Goal: Task Accomplishment & Management: Manage account settings

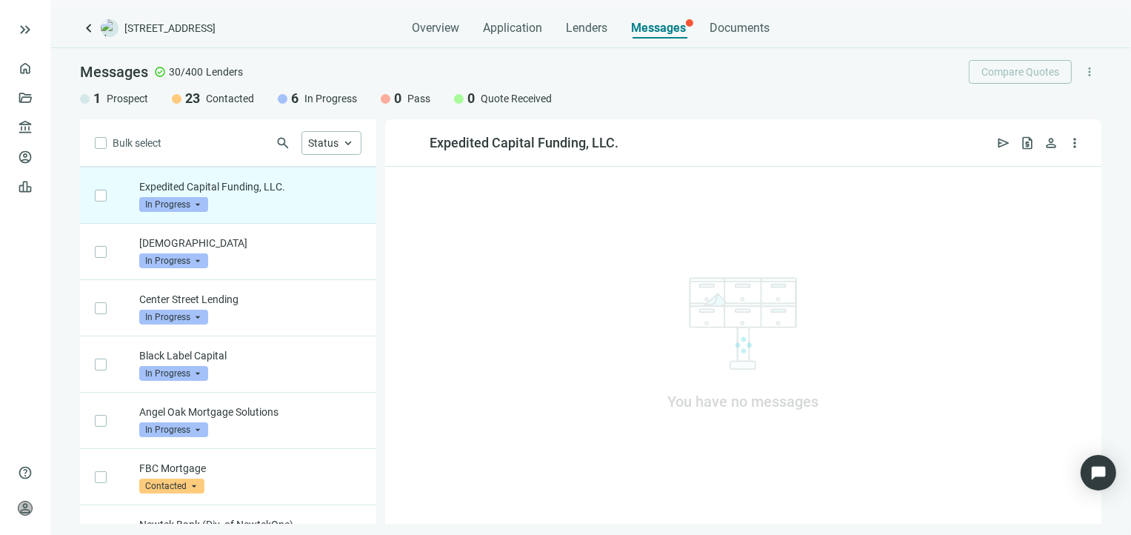
scroll to position [56, 0]
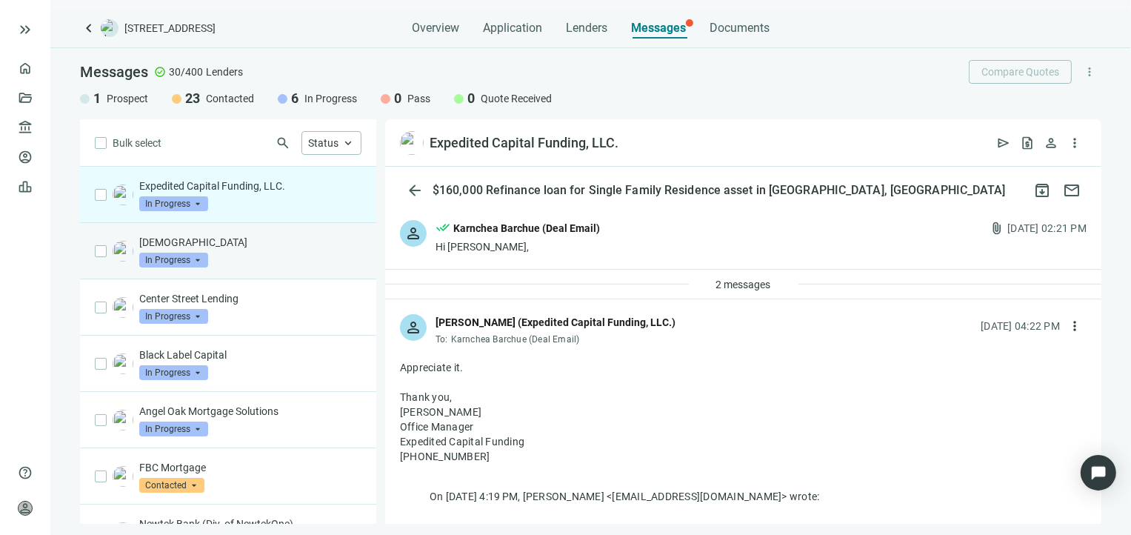
click at [293, 252] on div "Conventus In Progress arrow_drop_down" at bounding box center [250, 251] width 222 height 33
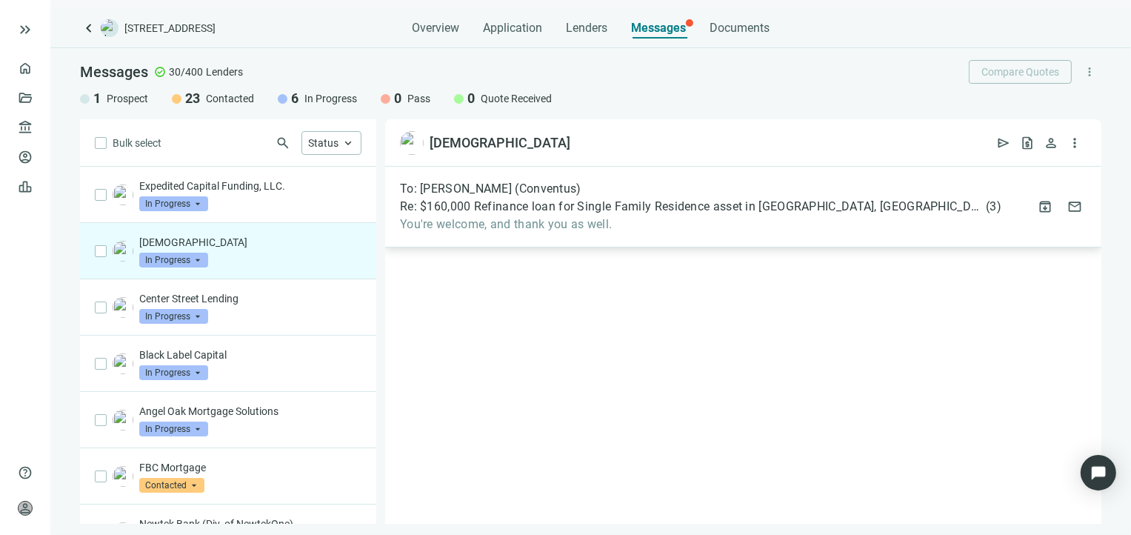
click at [489, 232] on div "To: [PERSON_NAME] (Conventus) Re: $160,000 Refinance loan for Single Family Res…" at bounding box center [743, 207] width 716 height 81
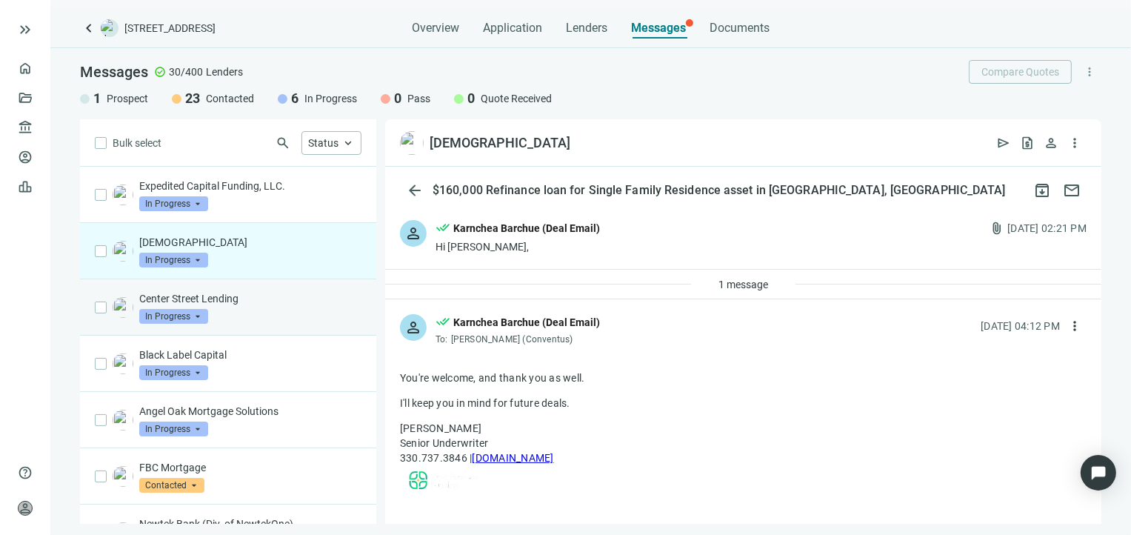
click at [287, 307] on div "Center Street Lending In Progress arrow_drop_down" at bounding box center [250, 307] width 222 height 33
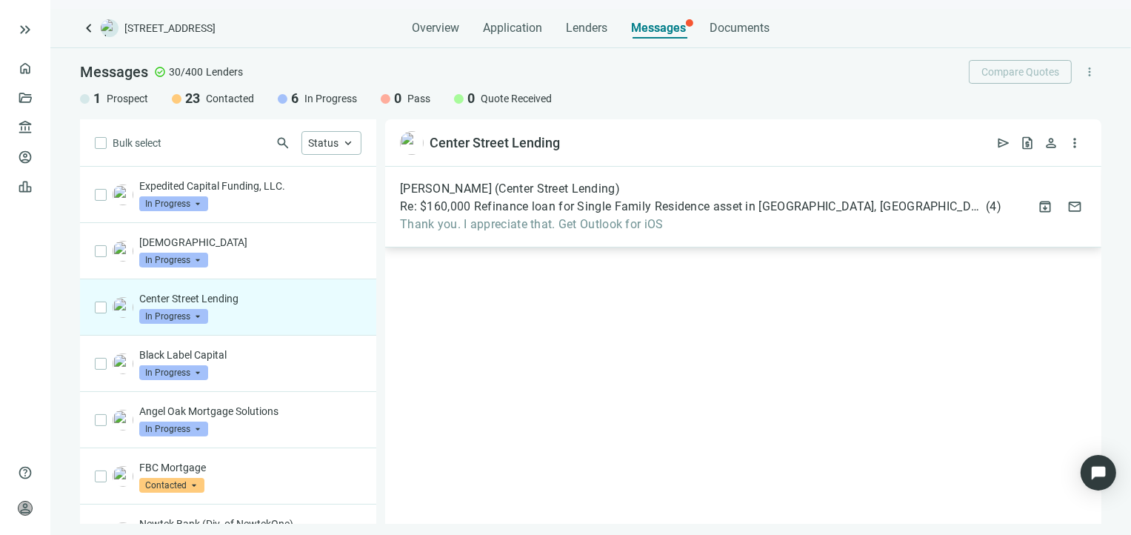
click at [472, 230] on span "Thank you. I appreciate that. Get Outlook for iOS" at bounding box center [700, 224] width 601 height 15
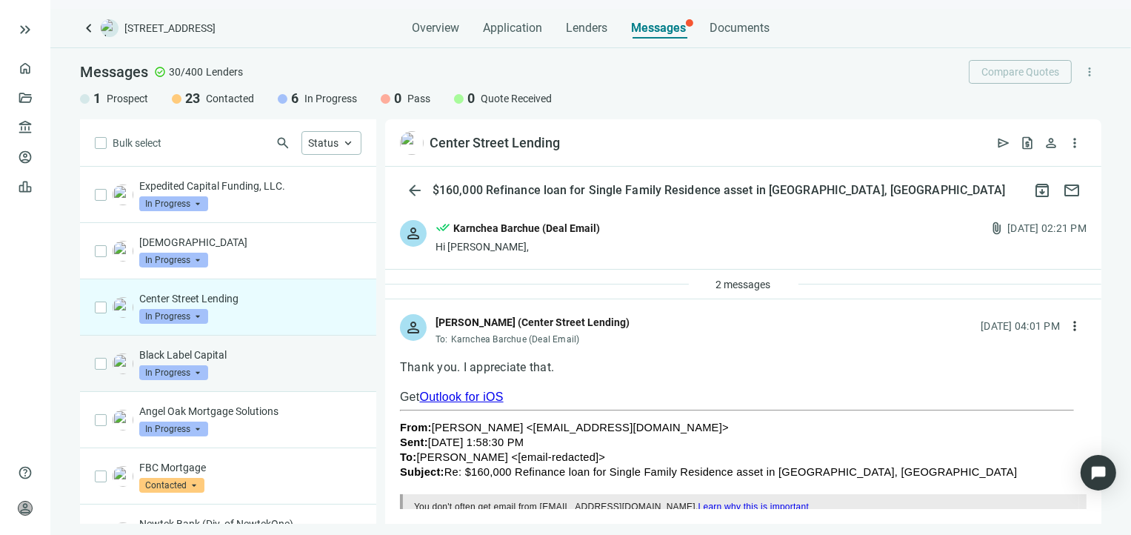
click at [267, 362] on div "Black Label Capital In Progress arrow_drop_down" at bounding box center [250, 363] width 222 height 33
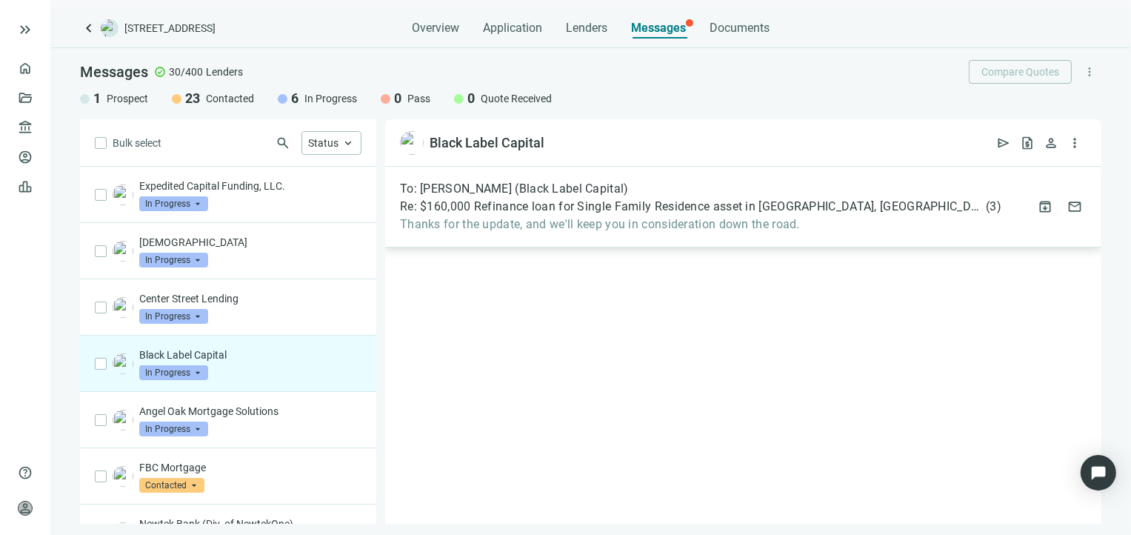
click at [492, 234] on div "To: [PERSON_NAME] (Black Label Capital) Re: $160,000 Refinance loan for Single …" at bounding box center [743, 207] width 716 height 81
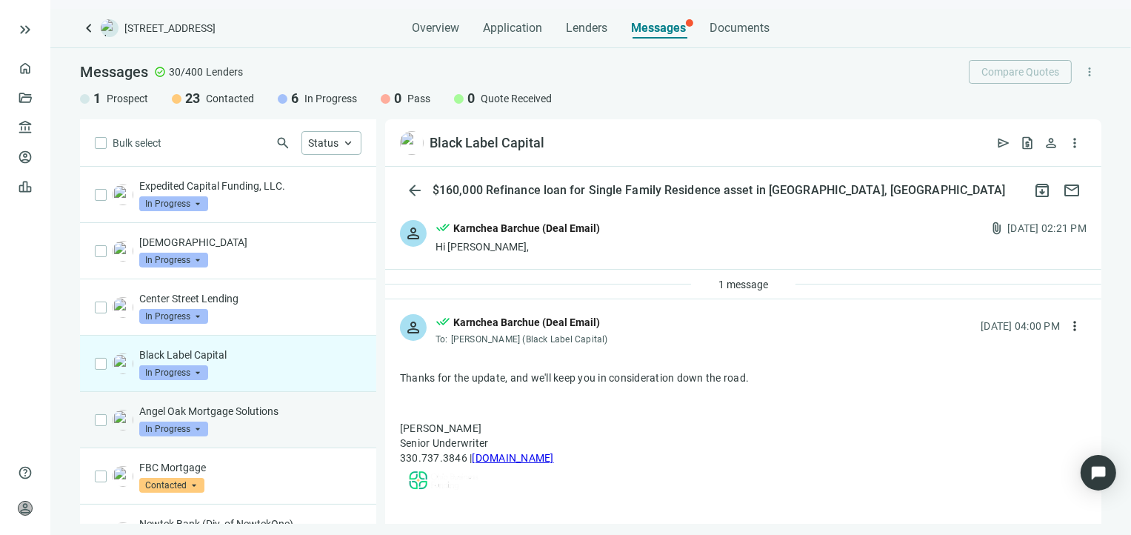
click at [275, 417] on div "Angel Oak Mortgage Solutions In Progress arrow_drop_down" at bounding box center [250, 420] width 222 height 33
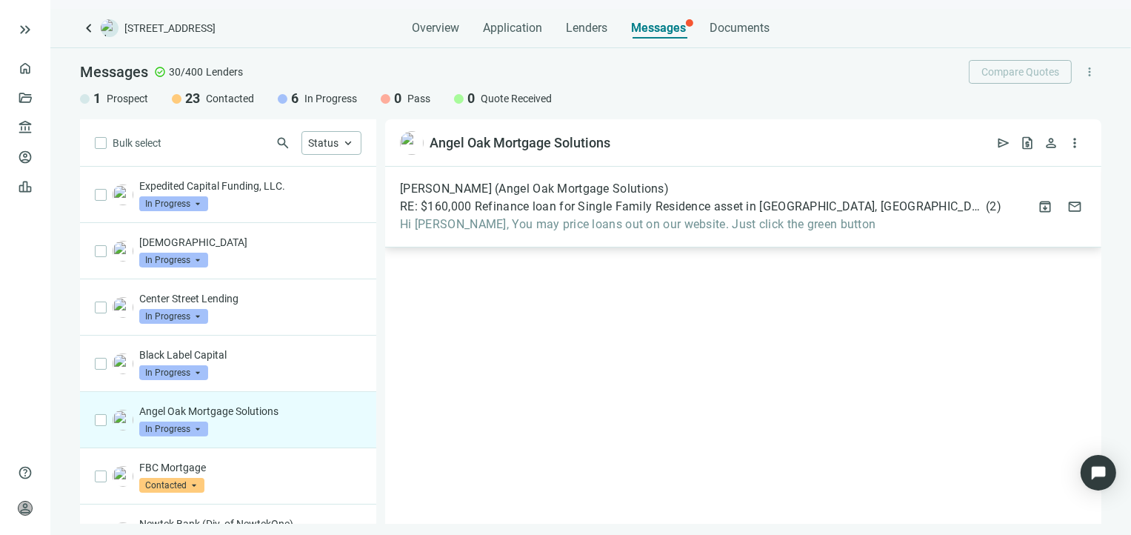
click at [582, 220] on span "Hi [PERSON_NAME], You may price loans out on our website. Just click the green …" at bounding box center [700, 224] width 601 height 15
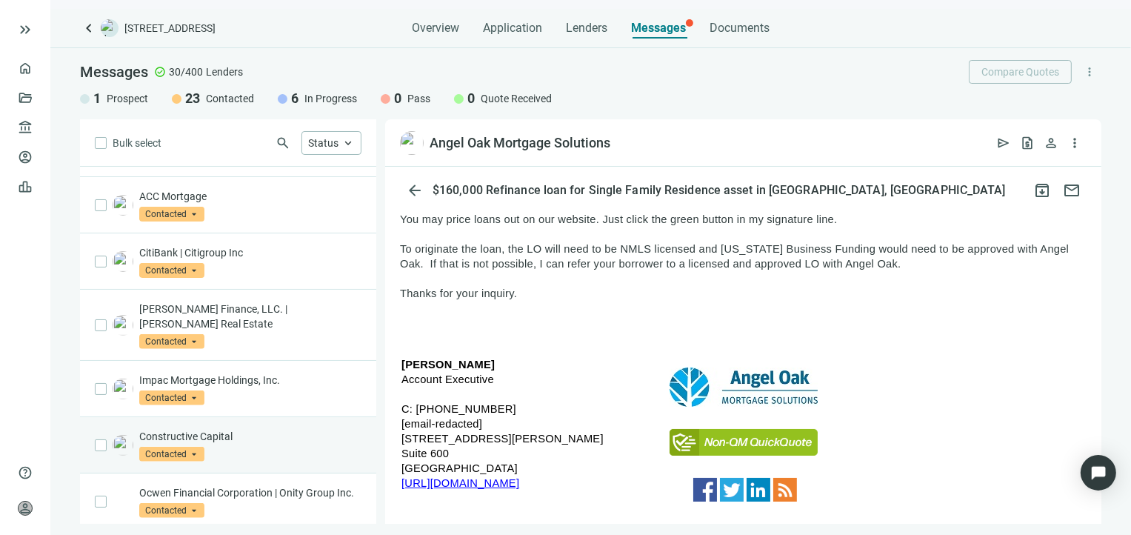
scroll to position [649, 0]
